Goal: Check status: Check status

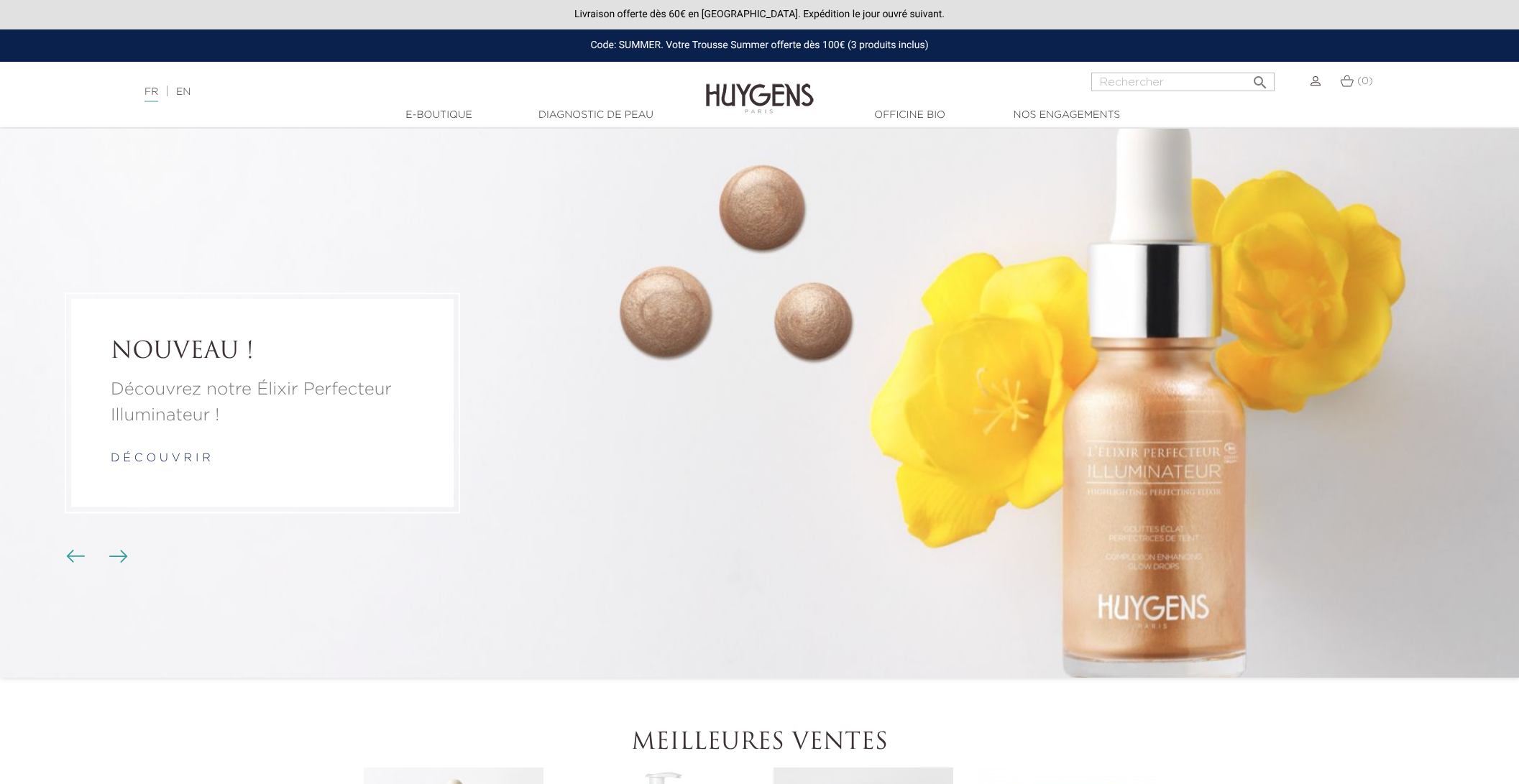
click at [1317, 87] on div at bounding box center [1312, 82] width 17 height 17
click at [1315, 82] on img at bounding box center [1316, 82] width 10 height 10
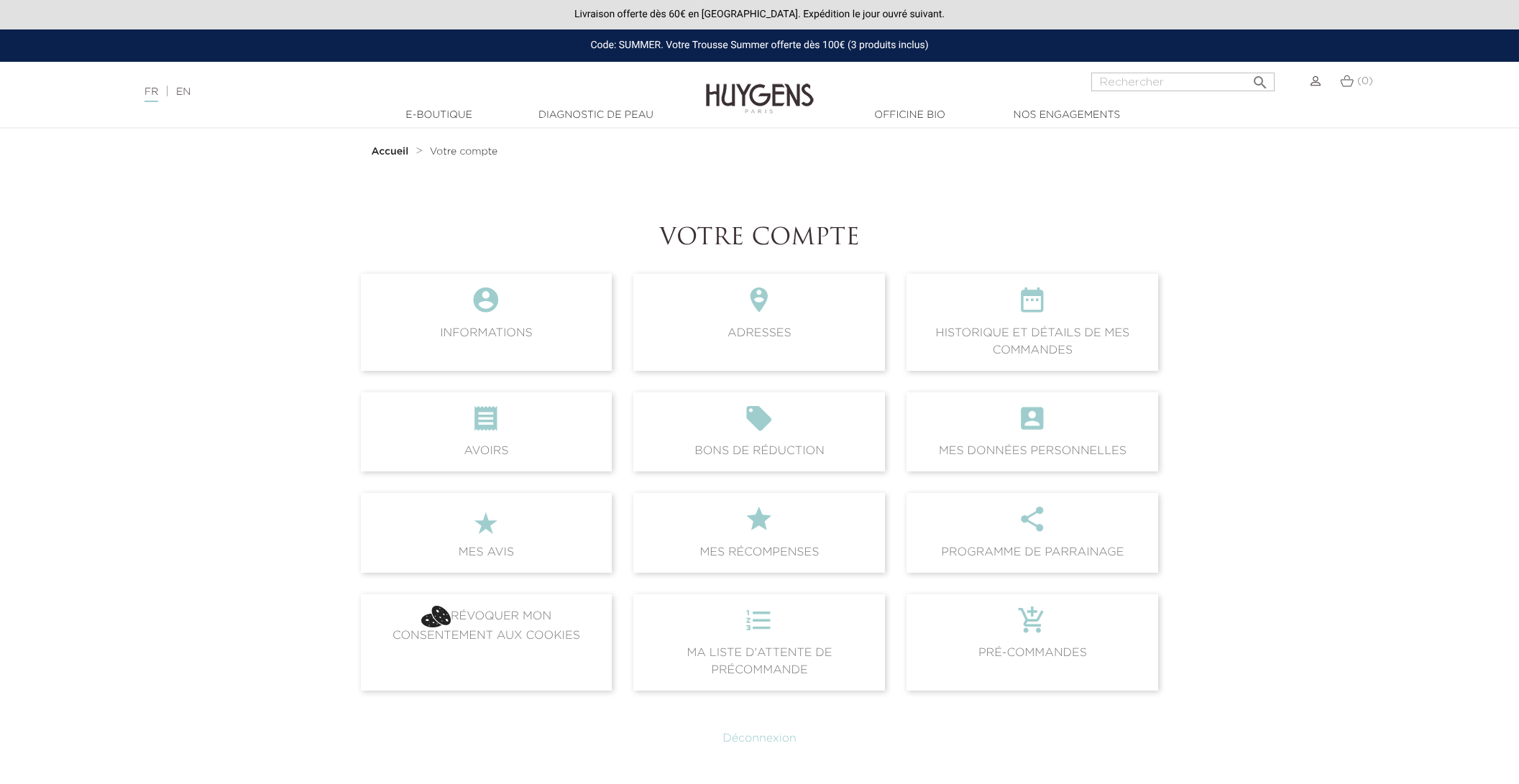
click at [1342, 82] on img at bounding box center [1346, 81] width 14 height 12
click at [1348, 81] on img at bounding box center [1346, 81] width 14 height 12
click at [1055, 315] on icon "" at bounding box center [1032, 305] width 229 height 39
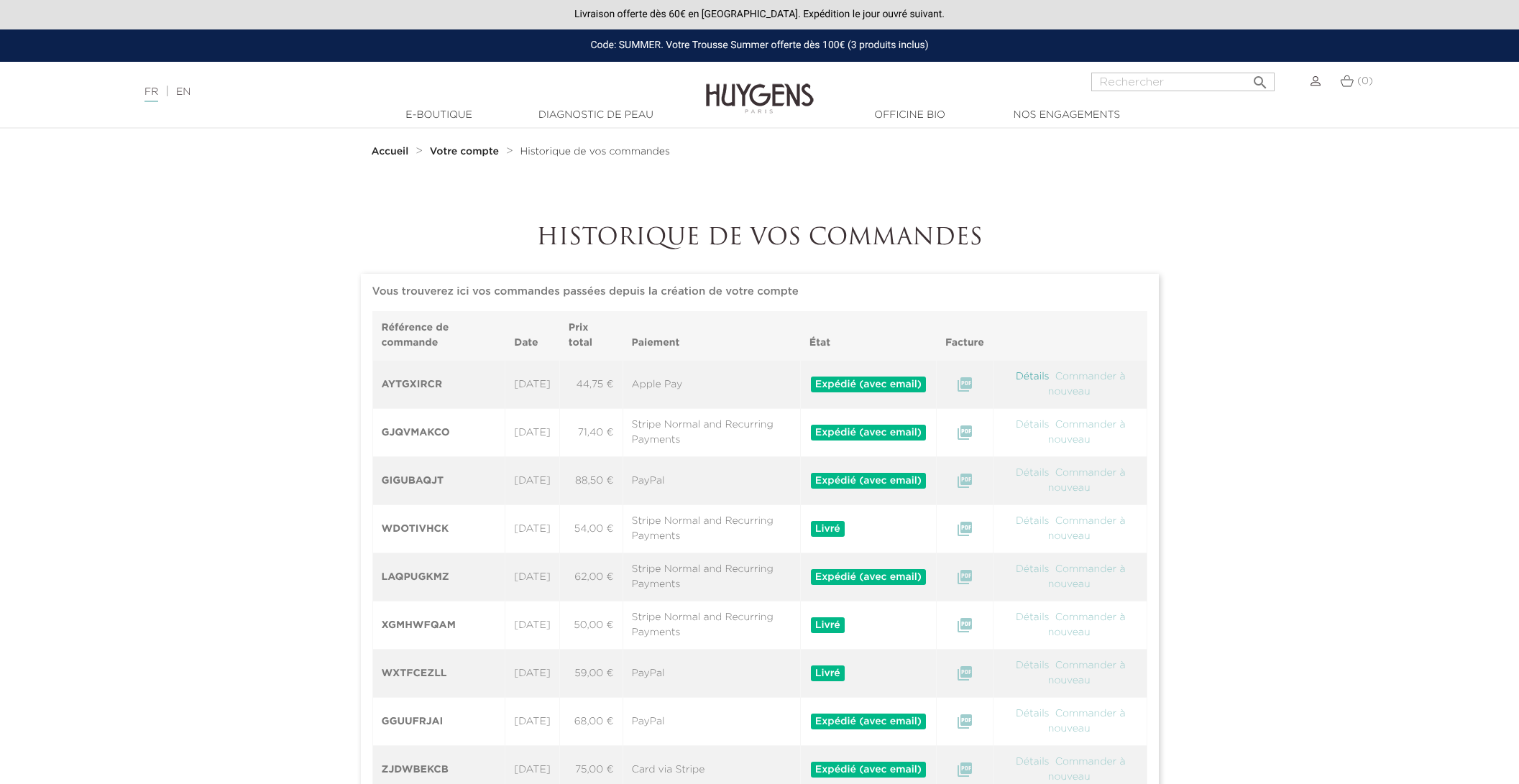
click at [1043, 377] on link "Détails" at bounding box center [1032, 376] width 37 height 10
